Goal: Information Seeking & Learning: Learn about a topic

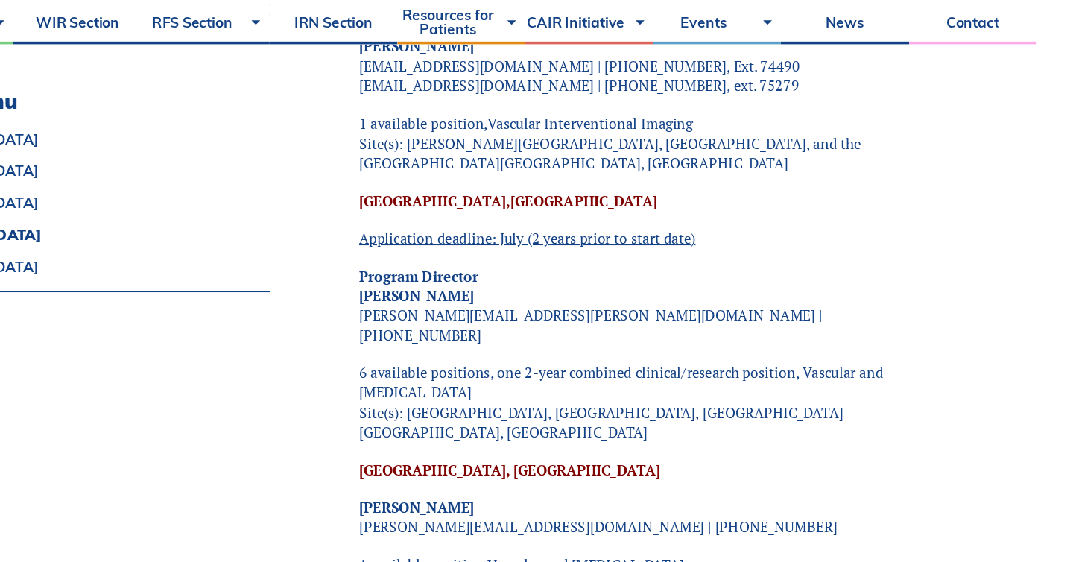
scroll to position [2027, 0]
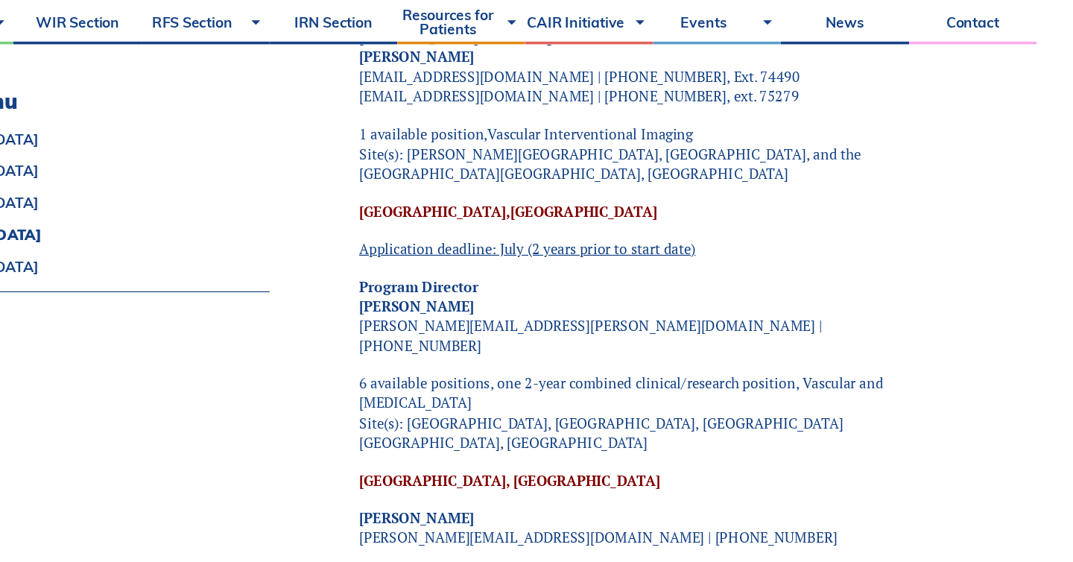
click at [590, 286] on div "Alberta University of Calgary, Calgary Fellowship Program FAQ Program Director …" at bounding box center [679, 196] width 459 height 3533
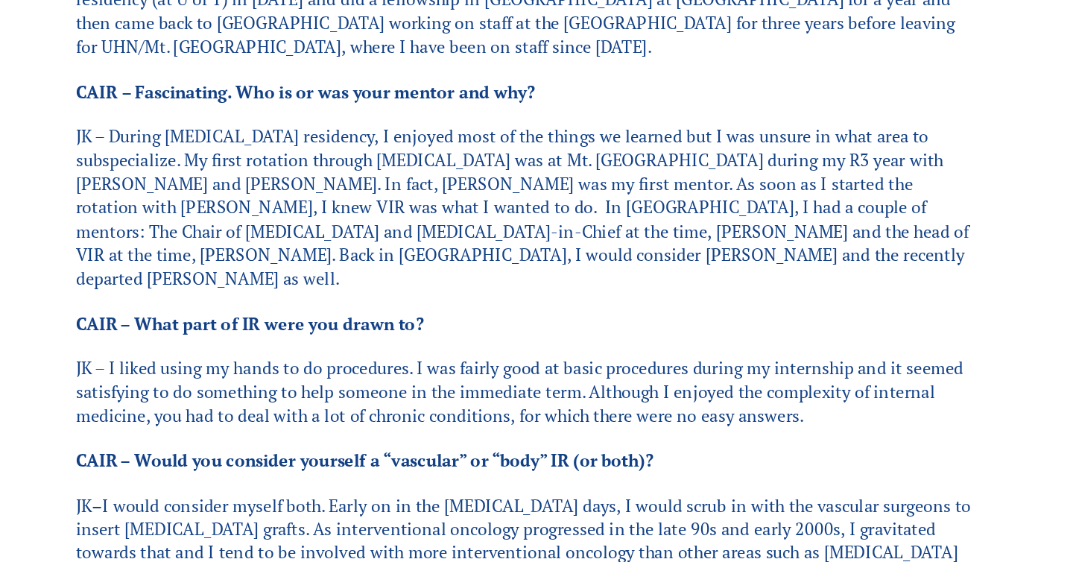
scroll to position [739, 0]
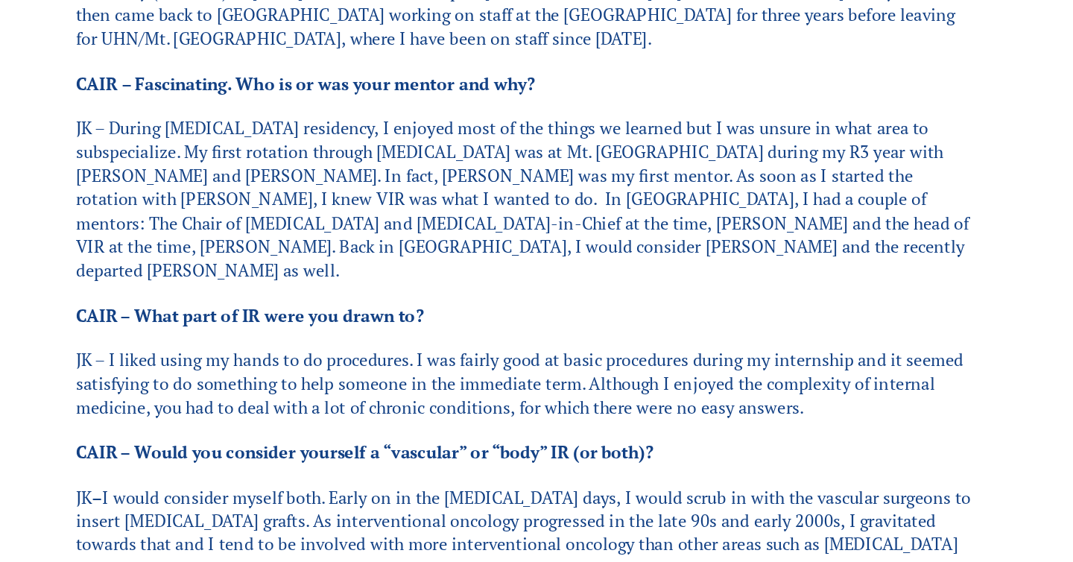
click at [536, 411] on p "JK – I liked using my hands to do procedures. I was fairly good at basic proced…" at bounding box center [536, 436] width 633 height 50
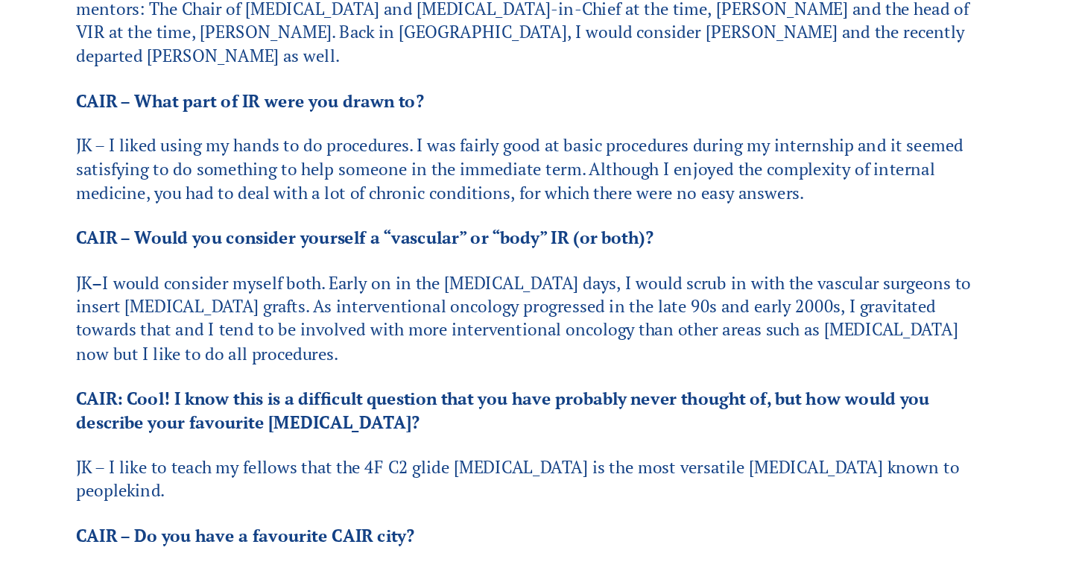
scroll to position [890, 0]
